Goal: Check status: Check status

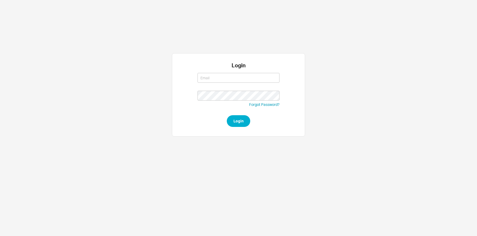
type input "dmantel@qualitybath.com"
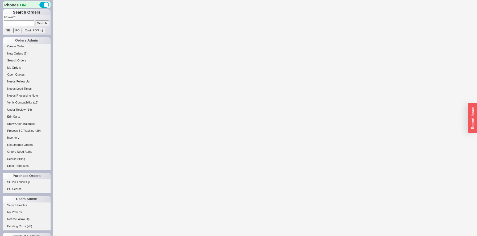
select select "LOW"
select select "3"
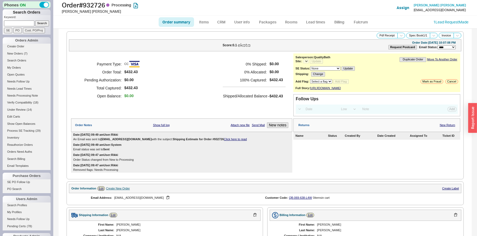
select select "*"
click at [94, 5] on h1 "Order # 932726 Processing" at bounding box center [151, 4] width 178 height 7
copy h1 "932726"
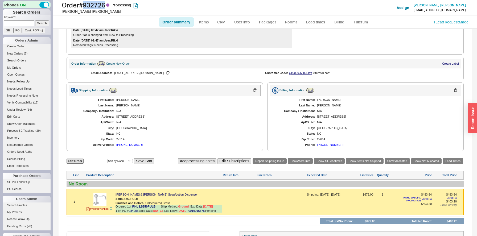
scroll to position [199, 0]
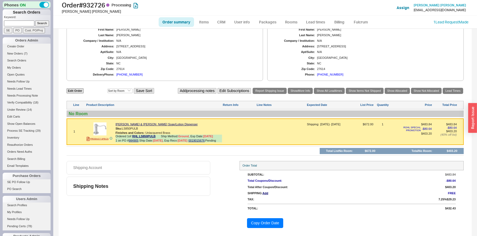
click at [203, 121] on div "1 PRODUCT SPECS Rohl Perrin & Rowe Soap/Lotion Dispenser Sku: LS850PULB Finishe…" at bounding box center [265, 131] width 397 height 27
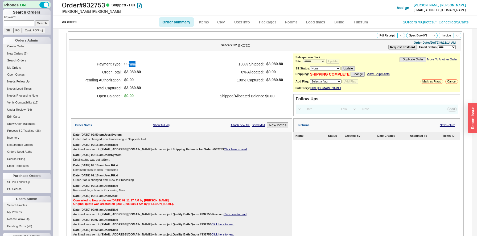
select select "*"
select select "LOW"
select select "3"
click at [102, 3] on h1 "Order # 932753 Shipped - Full" at bounding box center [151, 4] width 178 height 7
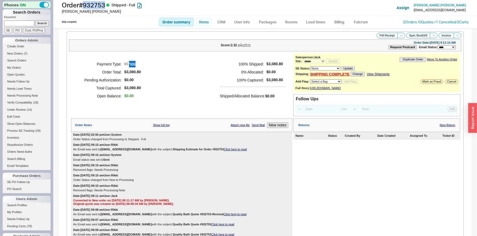
copy h1 "932753"
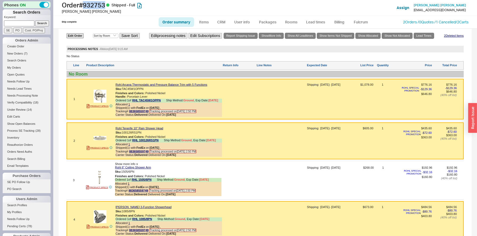
scroll to position [326, 0]
click at [241, 92] on div at bounding box center [239, 101] width 33 height 36
click at [204, 129] on div "2 PRODUCT SPECS Rohl Tenerife 10" Rain Shower Head Sku: 100126RS1PN Finishes an…" at bounding box center [265, 140] width 397 height 37
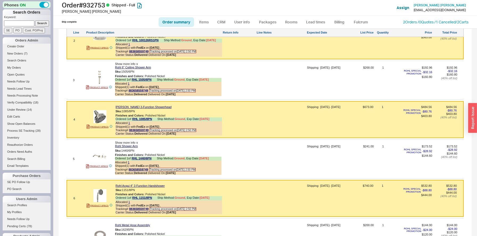
scroll to position [426, 0]
click at [202, 109] on div "Rohl Santena 3-Function Showerhead" at bounding box center [169, 106] width 106 height 3
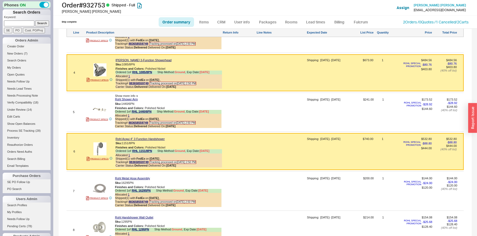
scroll to position [474, 0]
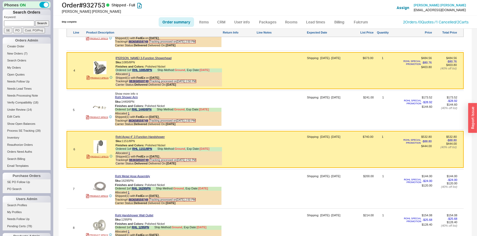
click at [230, 143] on div at bounding box center [239, 151] width 33 height 32
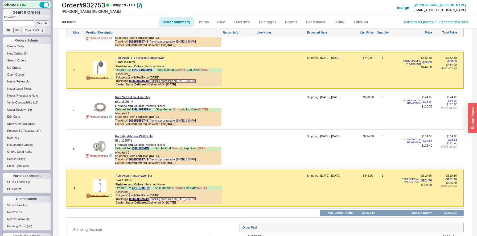
scroll to position [554, 0]
click at [243, 186] on div at bounding box center [239, 190] width 33 height 32
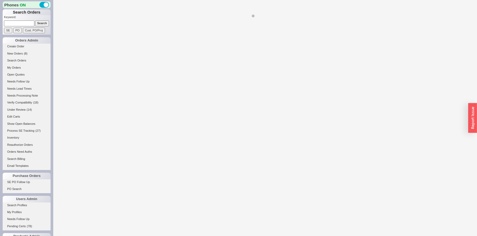
select select "*"
select select "LOW"
select select "3"
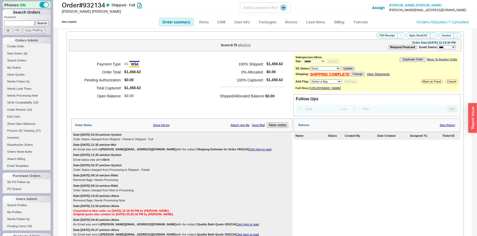
click at [106, 6] on h1 "Order # 932134 Shipped - Full" at bounding box center [151, 4] width 178 height 7
copy h1 "932134"
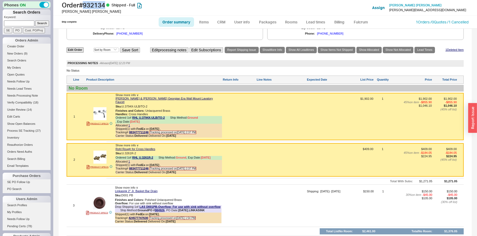
scroll to position [305, 0]
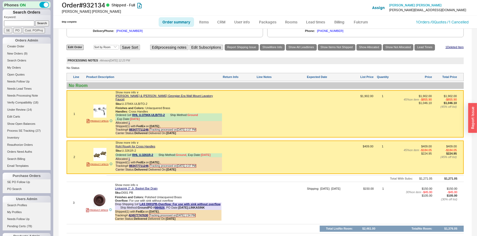
click at [262, 104] on div at bounding box center [281, 116] width 49 height 43
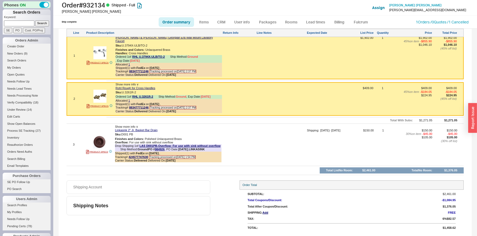
scroll to position [364, 0]
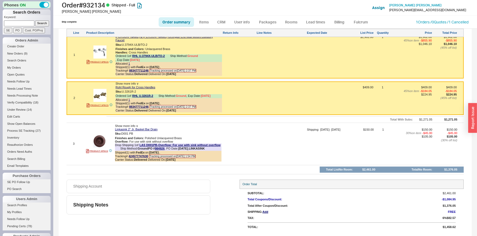
click at [241, 91] on div at bounding box center [239, 100] width 33 height 29
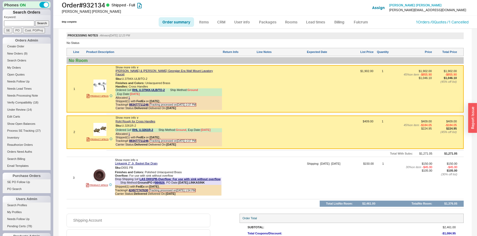
scroll to position [327, 0]
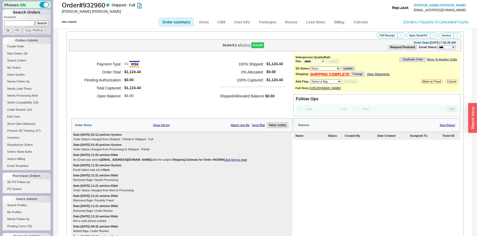
select select "*"
select select "LOW"
select select "3"
click at [104, 6] on h1 "Order # 932960 Shipped - Full" at bounding box center [151, 4] width 178 height 7
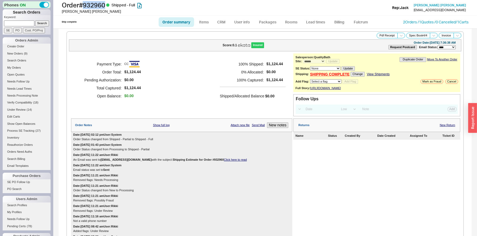
copy h1 "932960"
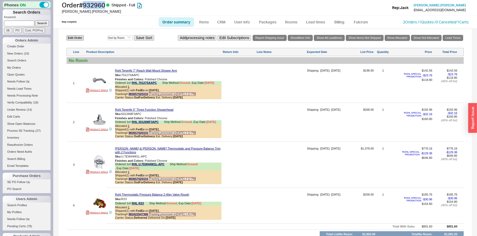
scroll to position [330, 0]
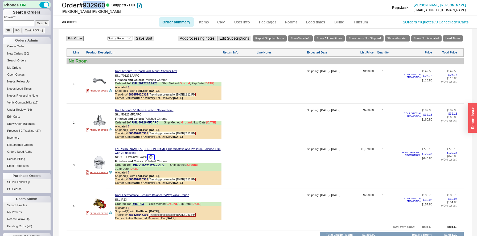
click at [152, 160] on button "button" at bounding box center [151, 157] width 6 height 5
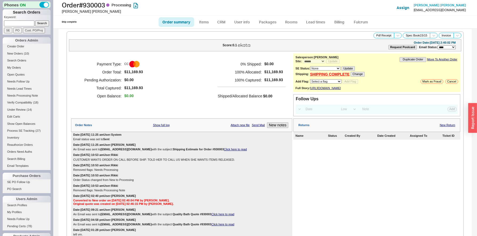
select select "*"
select select "LOW"
select select "3"
click at [93, 5] on h1 "Order # 930003 Processing" at bounding box center [151, 4] width 178 height 7
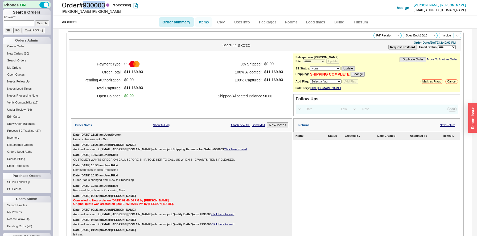
copy h1 "930003"
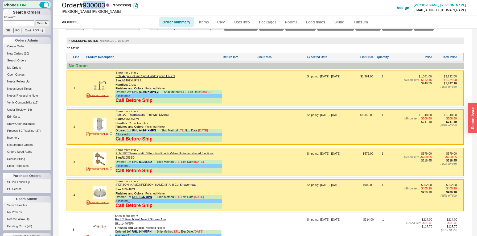
scroll to position [345, 0]
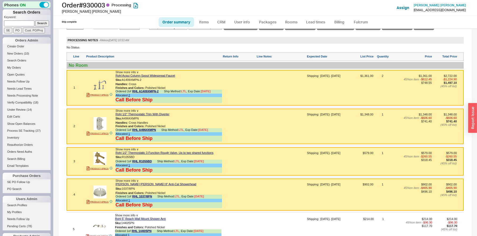
click at [225, 83] on div at bounding box center [239, 89] width 33 height 31
click at [223, 125] on div at bounding box center [239, 128] width 33 height 31
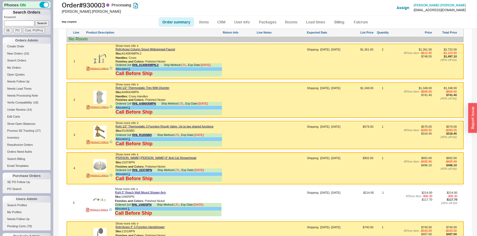
scroll to position [372, 0]
click at [238, 129] on div at bounding box center [239, 137] width 33 height 24
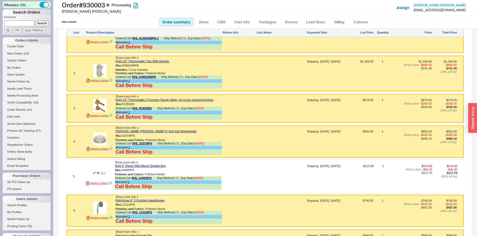
scroll to position [398, 0]
click at [230, 138] on div at bounding box center [239, 143] width 33 height 27
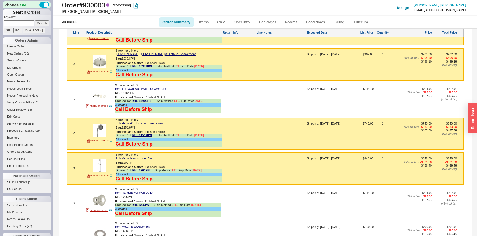
scroll to position [475, 0]
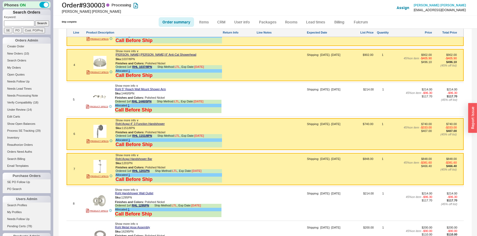
click at [260, 135] on div at bounding box center [281, 135] width 49 height 27
click at [231, 164] on div at bounding box center [239, 170] width 33 height 27
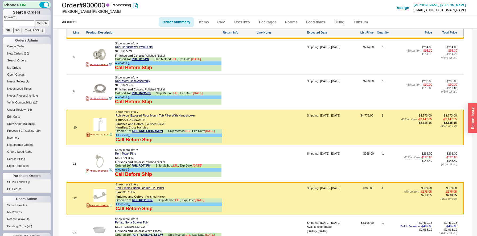
scroll to position [632, 0]
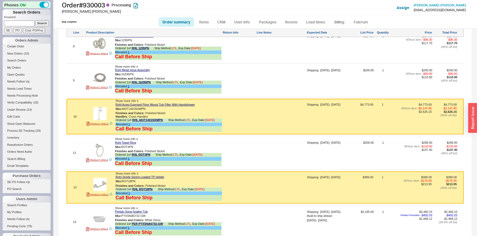
click at [239, 111] on div at bounding box center [239, 118] width 33 height 31
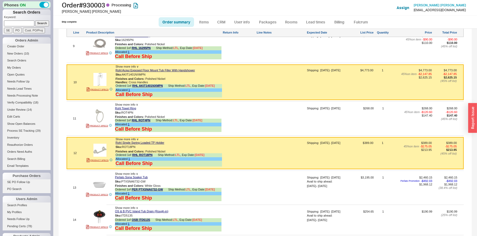
scroll to position [696, 0]
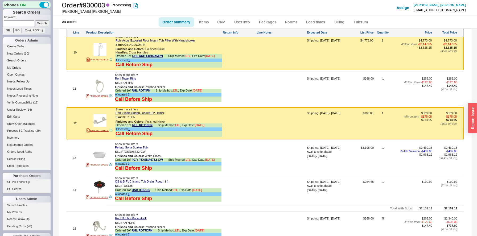
click at [227, 120] on div at bounding box center [239, 125] width 33 height 27
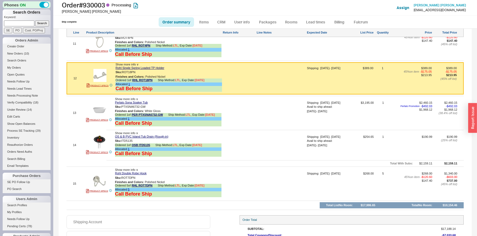
scroll to position [744, 0]
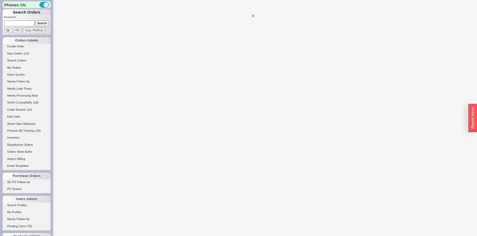
select select "LOW"
select select "3"
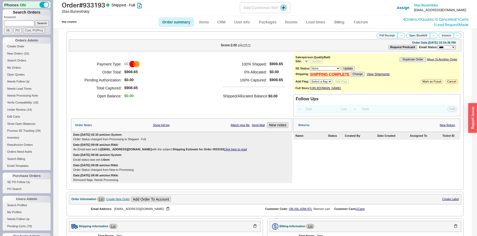
select select "*"
click at [100, 6] on h1 "Order # 933193 Shipped - Full" at bounding box center [151, 4] width 178 height 7
copy h1 "933193"
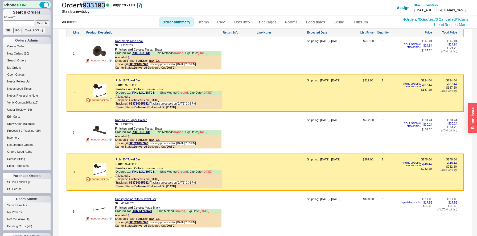
scroll to position [289, 0]
click at [215, 82] on div "Rohl 18" Towel Bar" at bounding box center [169, 80] width 106 height 3
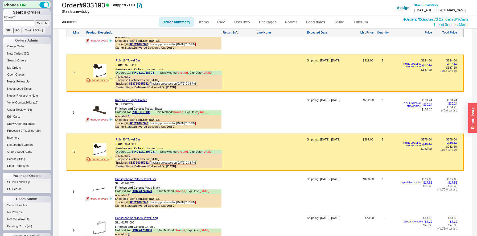
scroll to position [312, 0]
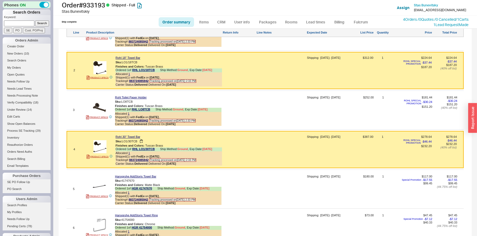
click at [221, 144] on div "Sku: LO1/30TCB" at bounding box center [169, 141] width 106 height 5
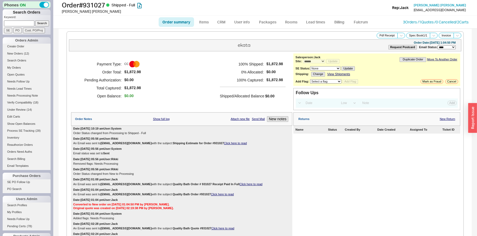
select select "*"
select select "LOW"
select select "3"
click at [95, 2] on h1 "Order # 931027 Shipped - Full" at bounding box center [151, 4] width 178 height 7
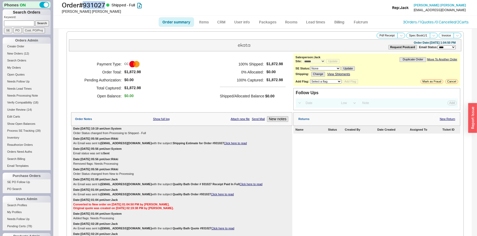
copy h1 "931027"
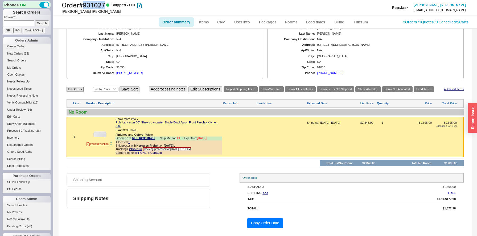
scroll to position [276, 0]
click at [242, 133] on div at bounding box center [239, 139] width 33 height 36
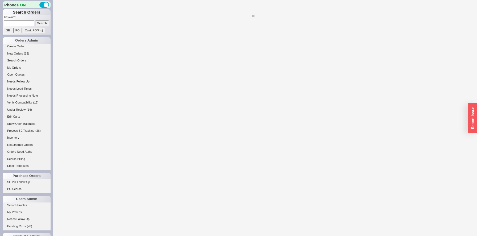
select select "LOW"
select select "3"
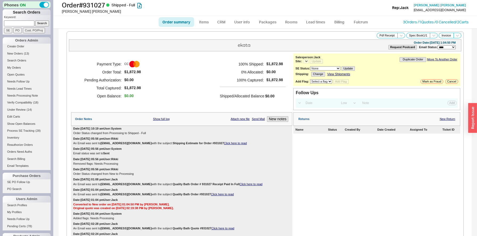
select select "*"
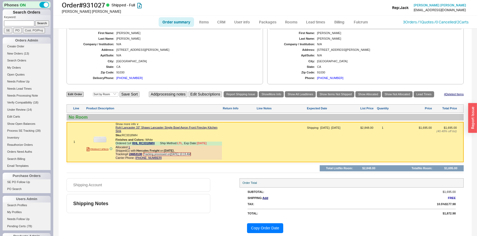
scroll to position [276, 0]
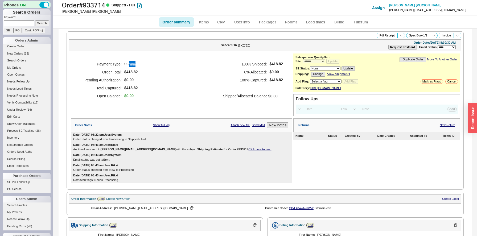
select select "*"
select select "LOW"
select select "3"
click at [104, 4] on h1 "Order # 933714 Shipped - Full" at bounding box center [151, 4] width 178 height 7
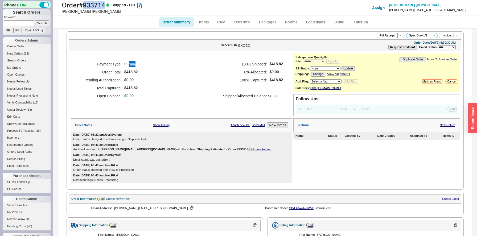
copy h1 "933714"
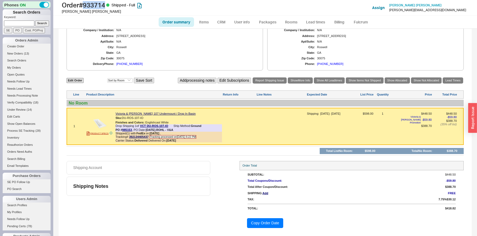
scroll to position [219, 0]
click at [232, 116] on div at bounding box center [239, 128] width 33 height 32
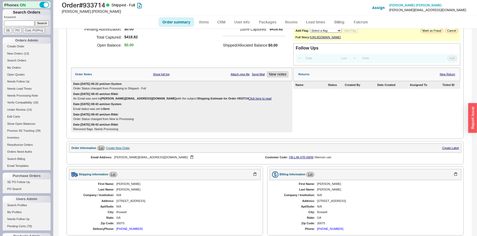
scroll to position [51, 0]
